Goal: Information Seeking & Learning: Check status

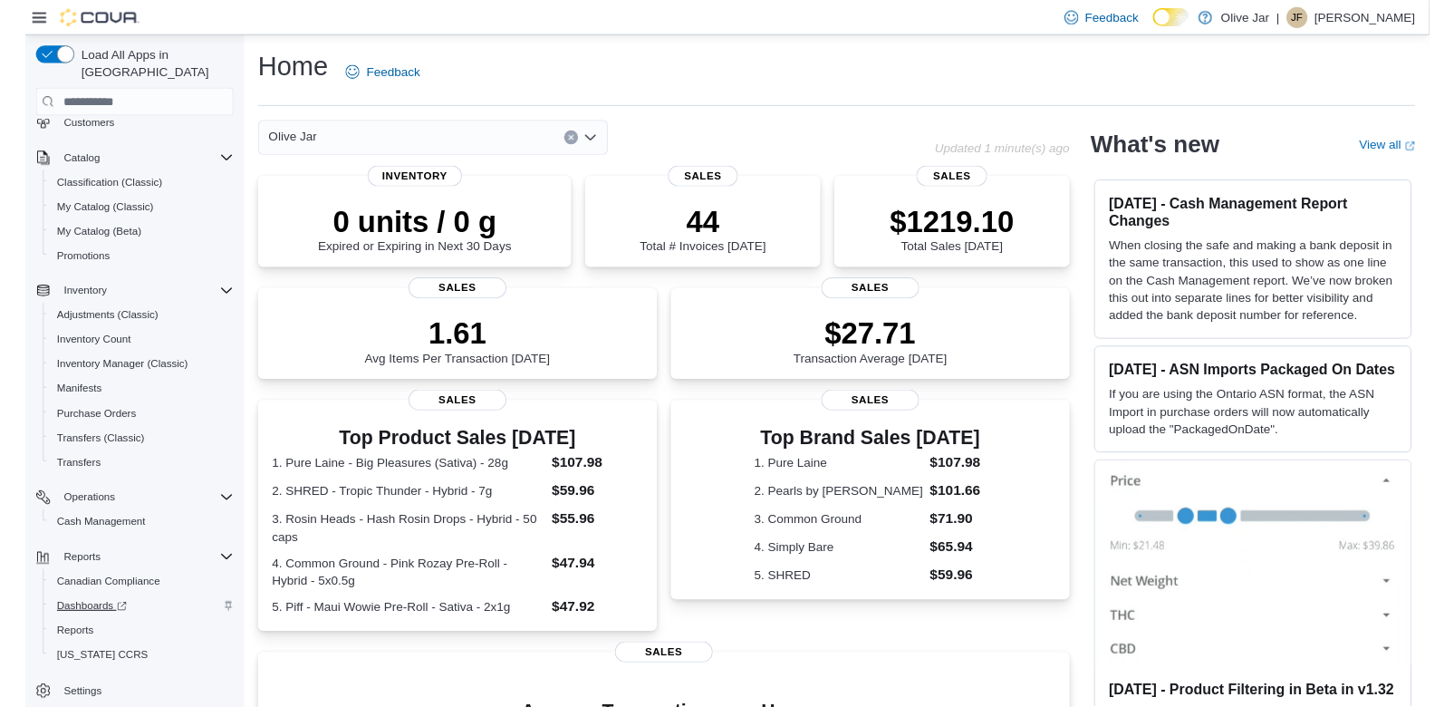
scroll to position [142, 0]
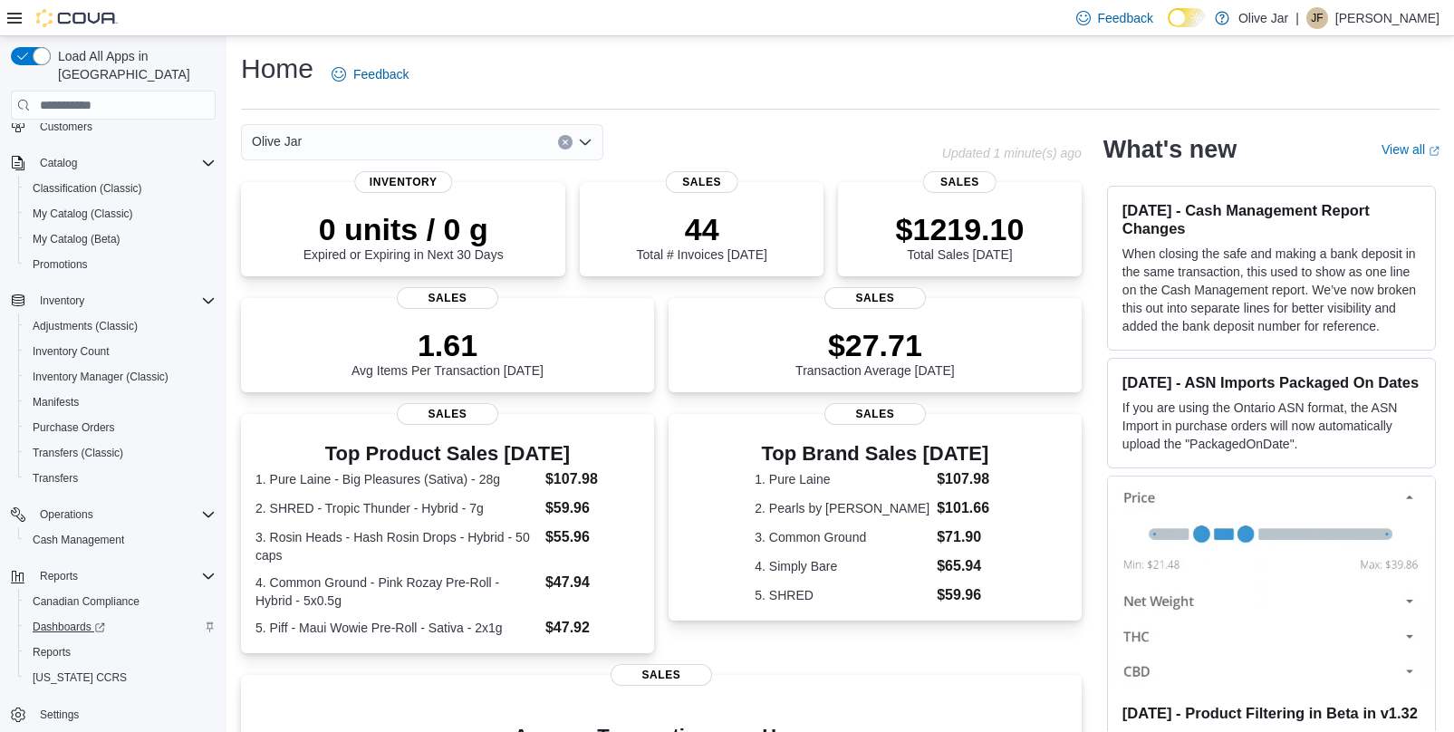
click at [74, 620] on span "Dashboards" at bounding box center [69, 627] width 72 height 14
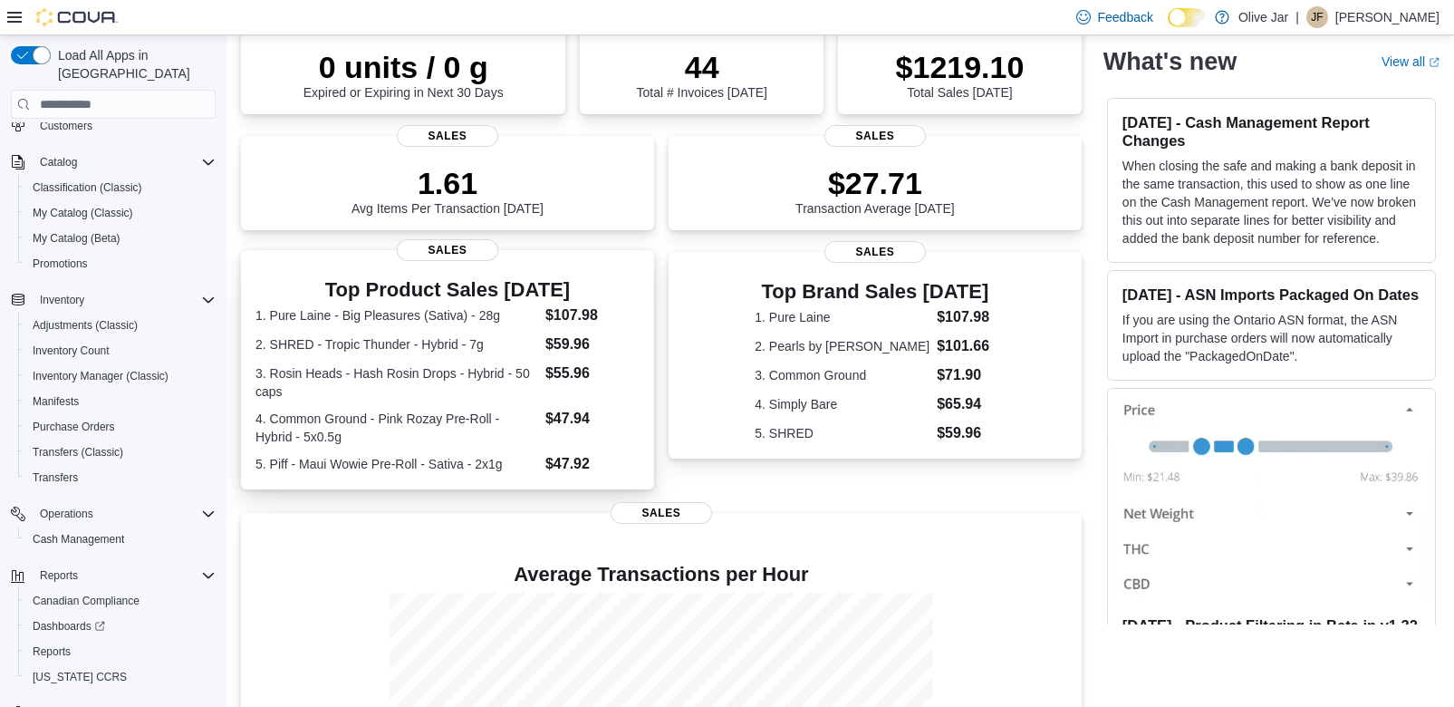
scroll to position [162, 0]
click at [667, 521] on span "Sales" at bounding box center [661, 510] width 101 height 22
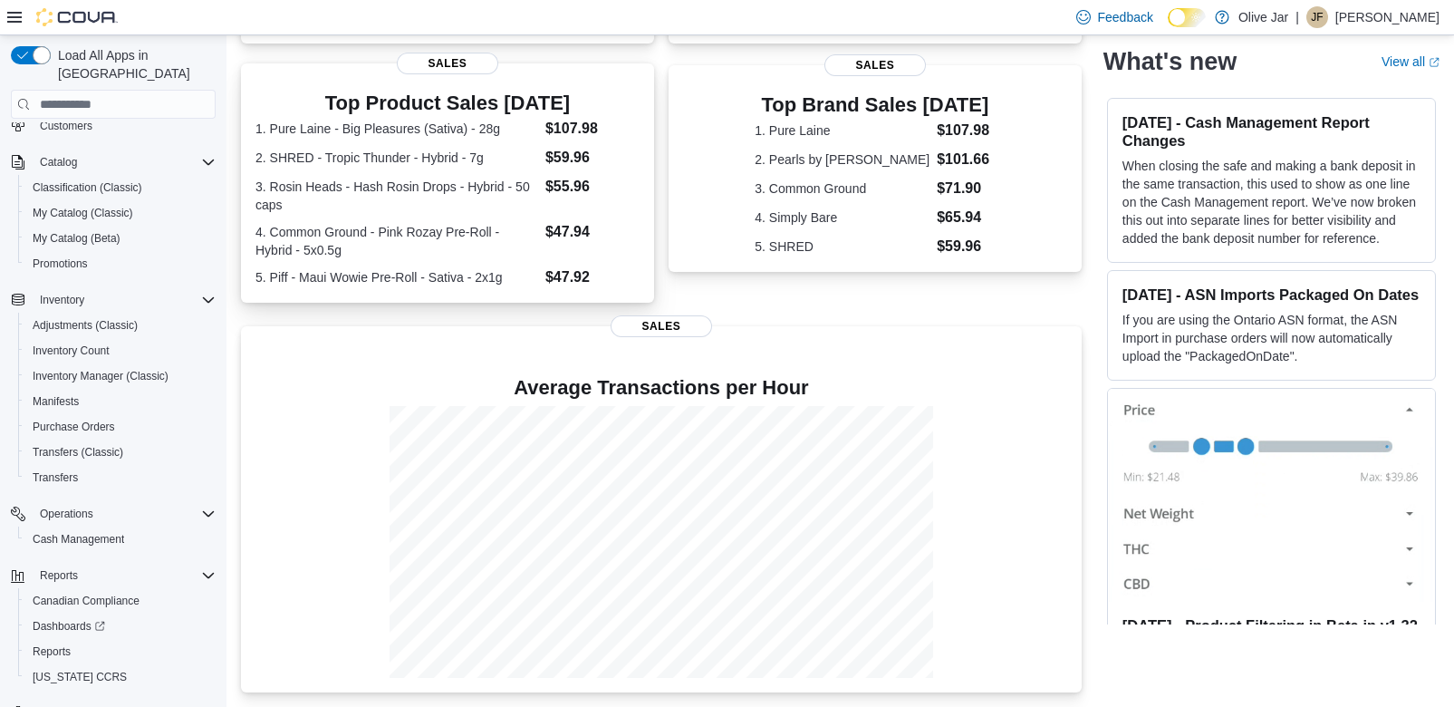
scroll to position [362, 0]
